Goal: Find specific page/section: Locate item on page

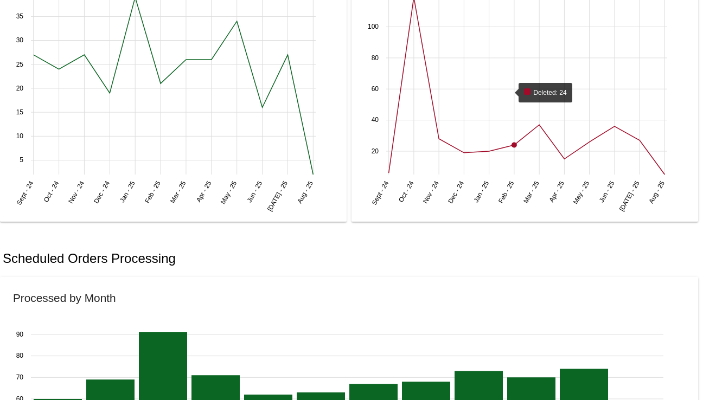
scroll to position [922, 0]
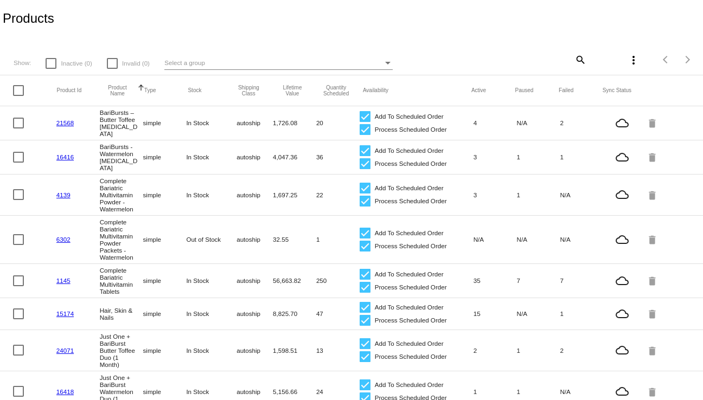
click at [254, 64] on div "Select a group" at bounding box center [273, 62] width 218 height 13
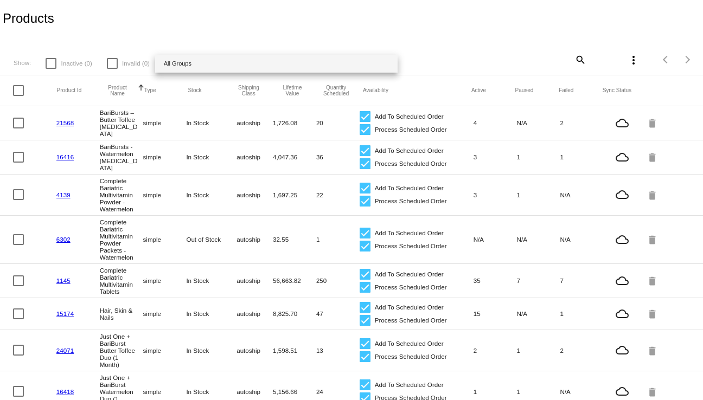
click at [482, 40] on div at bounding box center [351, 200] width 703 height 400
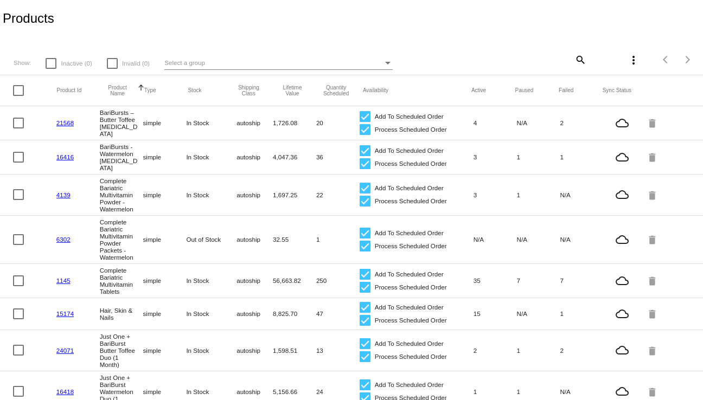
click at [573, 58] on mat-icon "search" at bounding box center [579, 59] width 13 height 17
click at [542, 58] on input "Search" at bounding box center [528, 58] width 117 height 9
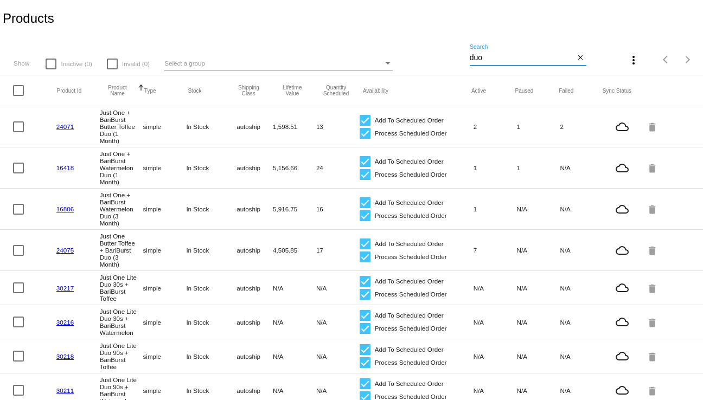
click at [530, 62] on input "duo" at bounding box center [522, 58] width 105 height 9
paste input "Just One Lite Duo 90s + BariBurst Toffee"
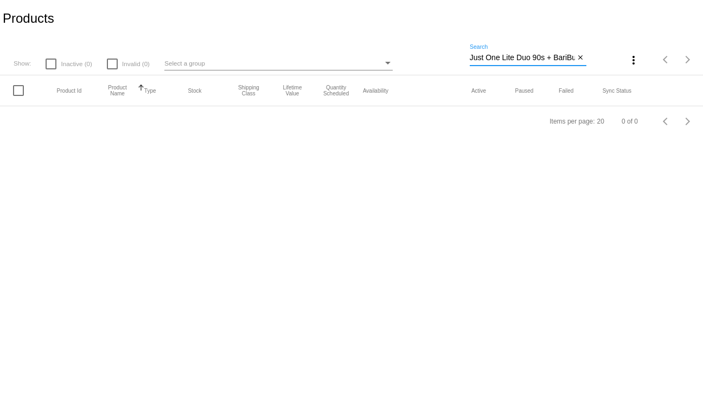
drag, startPoint x: 520, startPoint y: 60, endPoint x: 369, endPoint y: 40, distance: 152.2
click at [369, 40] on div "Show: Inactive (0) Invalid (0) Select a group Just One Lite Duo 90s + BariBurst…" at bounding box center [351, 56] width 703 height 39
type input "BariBurst Toffee"
